Goal: Task Accomplishment & Management: Use online tool/utility

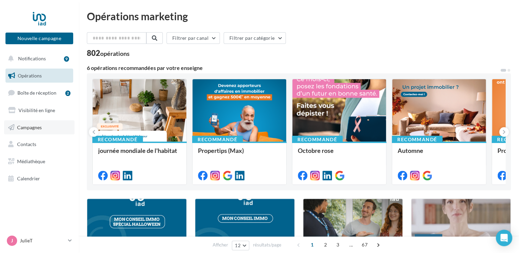
click at [27, 125] on span "Campagnes" at bounding box center [29, 127] width 25 height 6
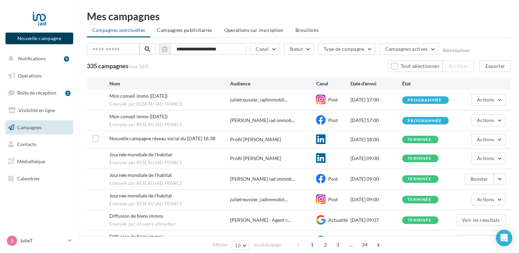
click at [50, 40] on button "Nouvelle campagne" at bounding box center [39, 39] width 68 height 12
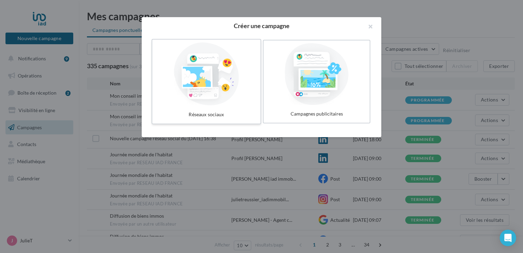
click at [224, 80] on div at bounding box center [206, 73] width 103 height 63
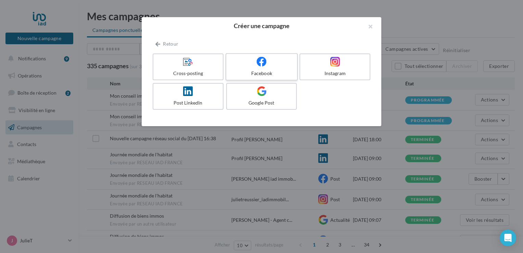
click at [278, 70] on div "Facebook" at bounding box center [261, 73] width 65 height 7
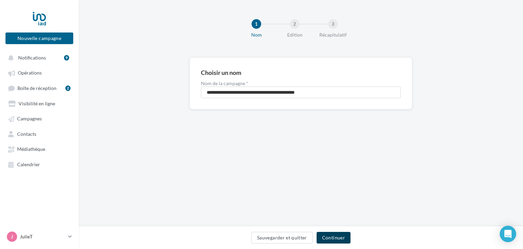
click at [337, 235] on button "Continuer" at bounding box center [334, 238] width 34 height 12
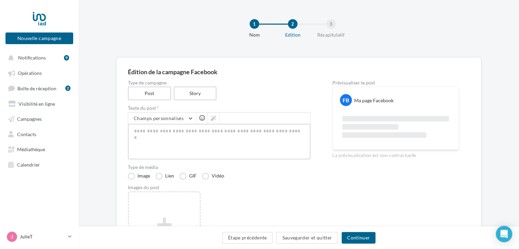
click at [215, 137] on textarea at bounding box center [219, 142] width 183 height 36
paste textarea "**********"
type textarea "**********"
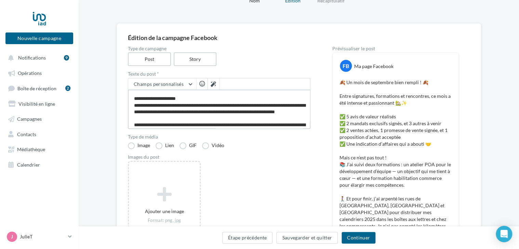
scroll to position [68, 0]
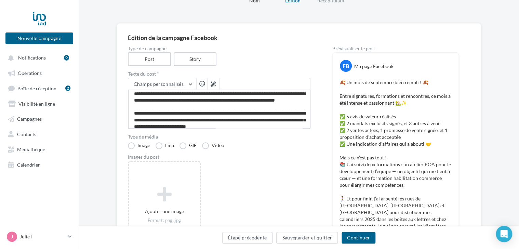
type textarea "**********"
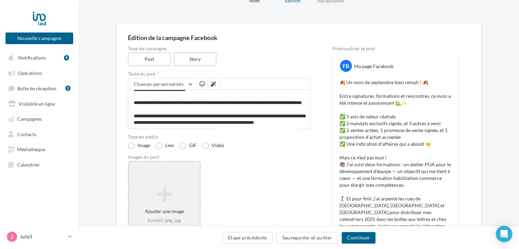
scroll to position [137, 0]
click at [172, 194] on icon at bounding box center [164, 194] width 65 height 16
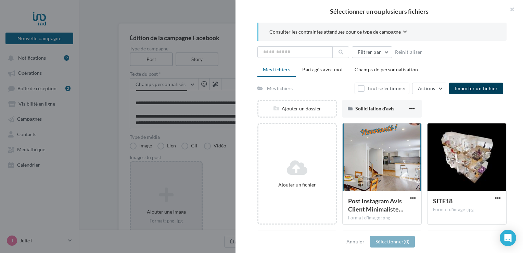
click at [477, 87] on span "Importer un fichier" at bounding box center [475, 88] width 43 height 6
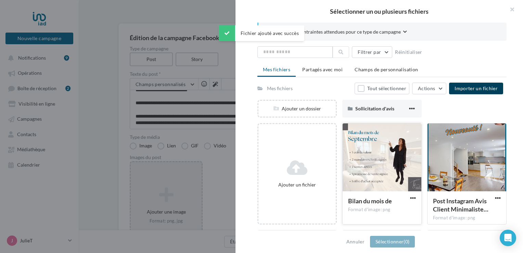
click at [369, 160] on div at bounding box center [382, 157] width 79 height 68
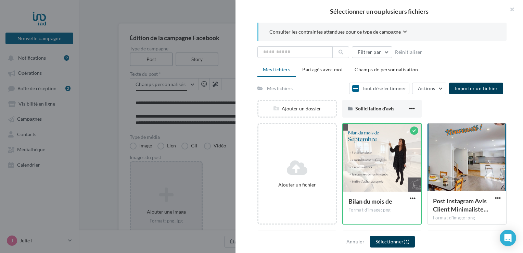
click at [386, 242] on button "Sélectionner (1)" at bounding box center [392, 241] width 45 height 12
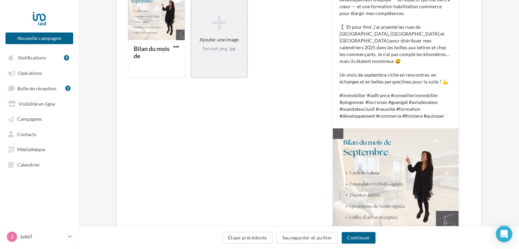
scroll to position [216, 0]
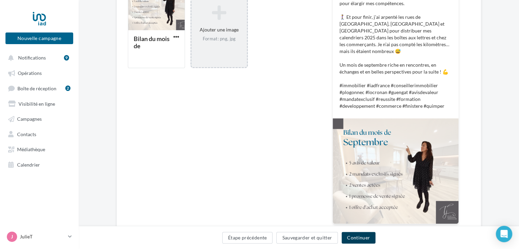
click at [363, 237] on button "Continuer" at bounding box center [359, 238] width 34 height 12
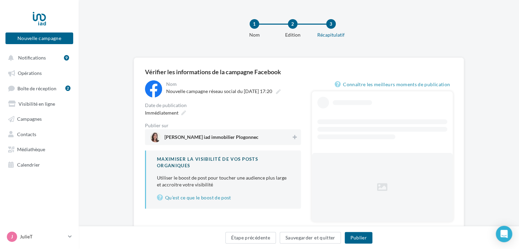
click at [225, 136] on span "Julie Treussier iad immobilier Plogonnec" at bounding box center [212, 139] width 94 height 8
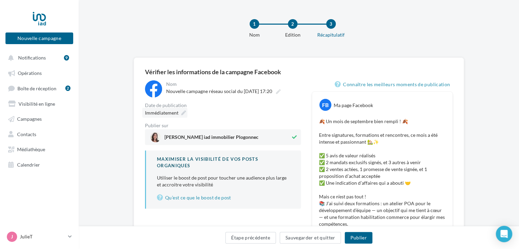
click at [168, 114] on span "Immédiatement" at bounding box center [162, 113] width 34 height 6
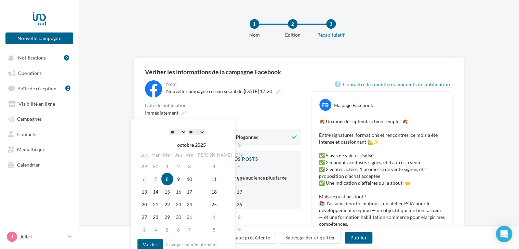
click at [182, 133] on select "* * * * * * * * * * ** ** ** ** ** ** ** ** ** ** ** ** ** **" at bounding box center [177, 131] width 17 height 5
click at [152, 244] on button "Valider" at bounding box center [150, 245] width 25 height 12
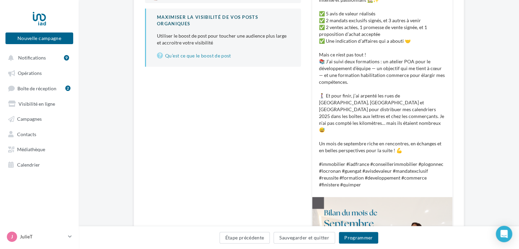
scroll to position [171, 0]
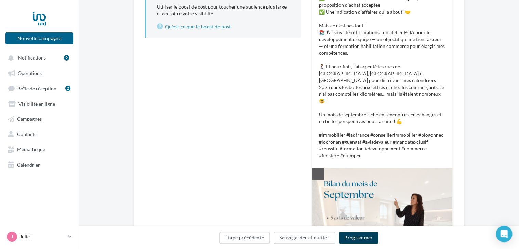
click at [371, 237] on button "Programmer" at bounding box center [359, 238] width 40 height 12
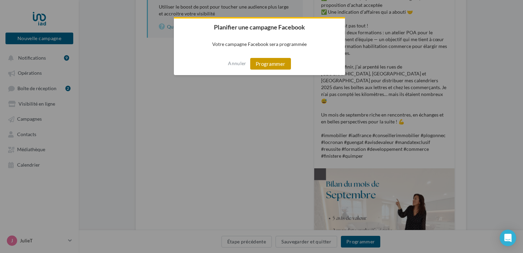
click at [269, 66] on button "Programmer" at bounding box center [270, 64] width 41 height 12
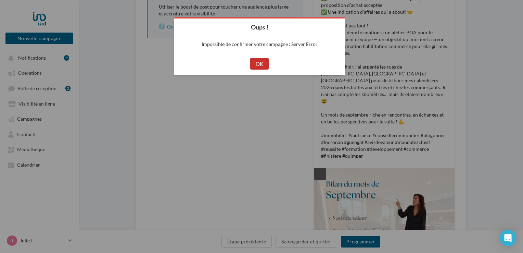
click at [257, 64] on button "OK" at bounding box center [259, 64] width 19 height 12
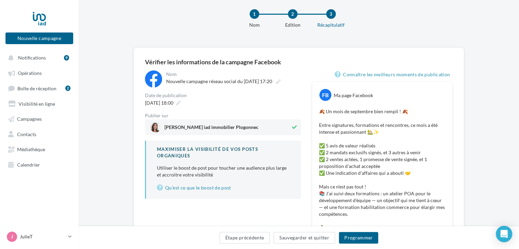
scroll to position [0, 0]
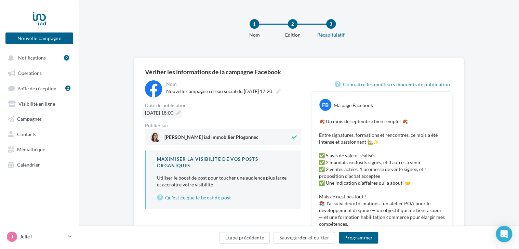
click at [181, 112] on icon at bounding box center [178, 113] width 5 height 5
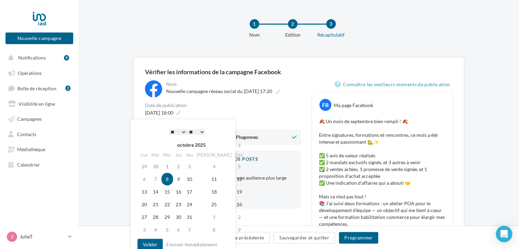
click at [180, 133] on select "* * * * * * * * * * ** ** ** ** ** ** ** ** ** ** ** ** ** **" at bounding box center [177, 131] width 17 height 5
click at [196, 134] on select "** ** ** ** ** **" at bounding box center [196, 131] width 17 height 5
click at [142, 243] on button "Valider" at bounding box center [150, 245] width 25 height 12
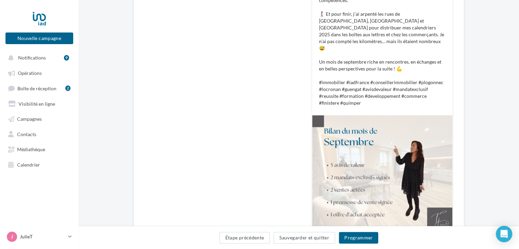
scroll to position [240, 0]
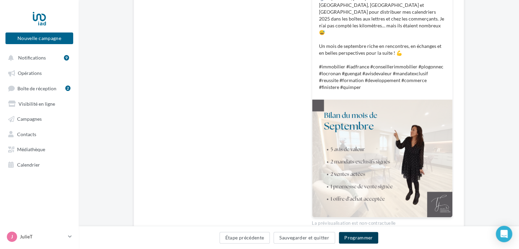
click at [362, 239] on button "Programmer" at bounding box center [359, 238] width 40 height 12
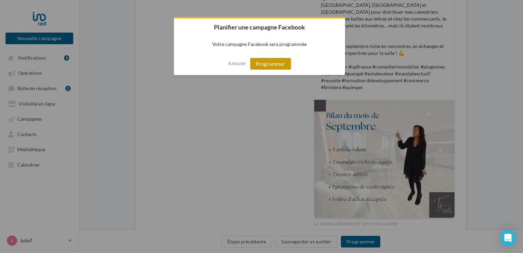
click at [274, 64] on button "Programmer" at bounding box center [270, 64] width 41 height 12
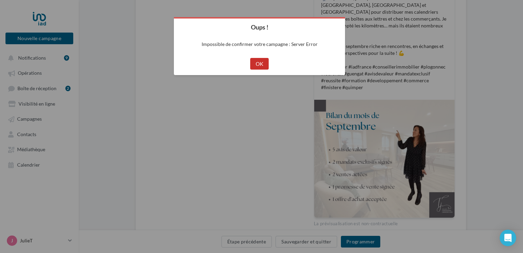
click at [267, 66] on button "OK" at bounding box center [259, 64] width 19 height 12
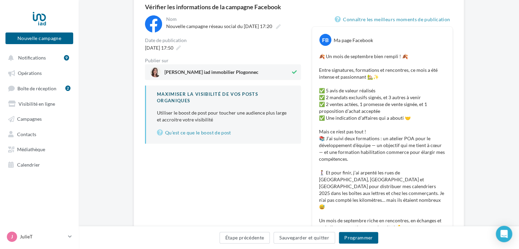
scroll to position [68, 0]
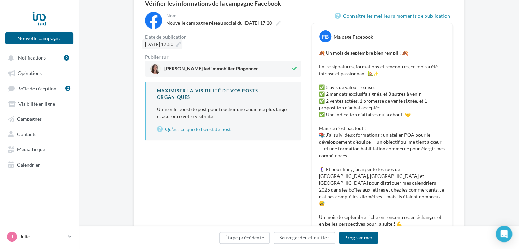
click at [182, 42] on div "08/10/2025 à 17:50" at bounding box center [162, 44] width 40 height 10
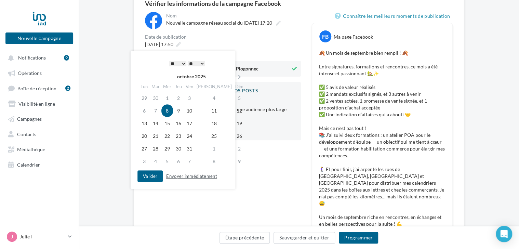
click at [203, 178] on button "Envoyer immédiatement" at bounding box center [192, 176] width 56 height 8
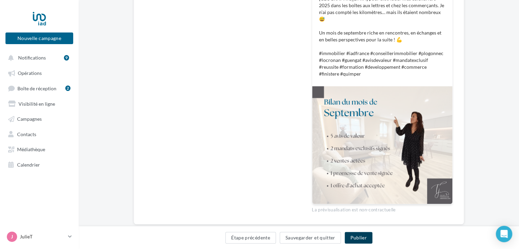
scroll to position [255, 0]
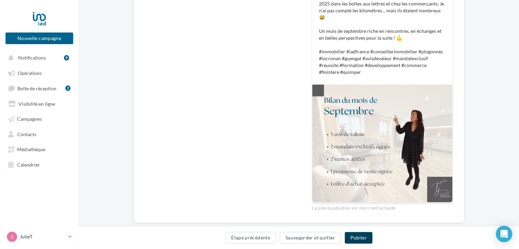
click at [359, 235] on button "Publier" at bounding box center [358, 238] width 27 height 12
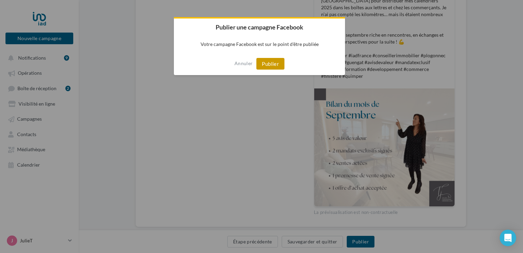
click at [274, 66] on button "Publier" at bounding box center [270, 64] width 28 height 12
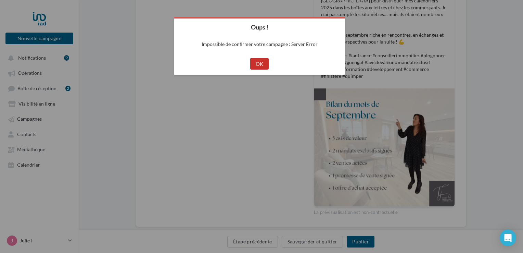
click at [255, 60] on button "OK" at bounding box center [259, 64] width 19 height 12
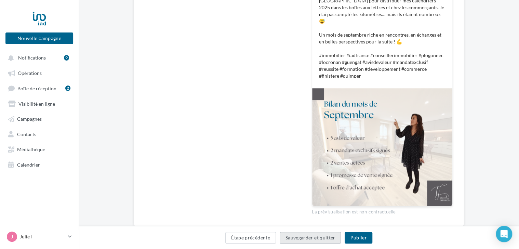
click at [298, 238] on button "Sauvegarder et quitter" at bounding box center [311, 238] width 62 height 12
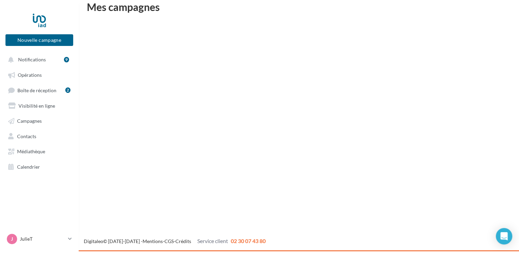
scroll to position [11, 0]
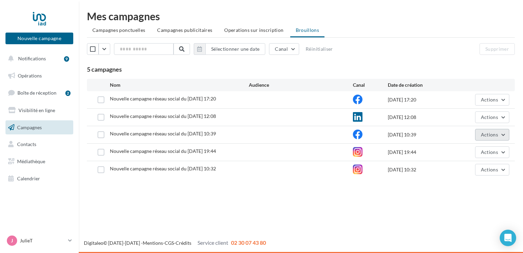
click at [504, 136] on button "Actions" at bounding box center [492, 135] width 34 height 12
click at [357, 206] on div "Nouvelle campagne Nouvelle campagne Notifications 9 Opérations Boîte de récepti…" at bounding box center [261, 126] width 523 height 253
